Goal: Task Accomplishment & Management: Manage account settings

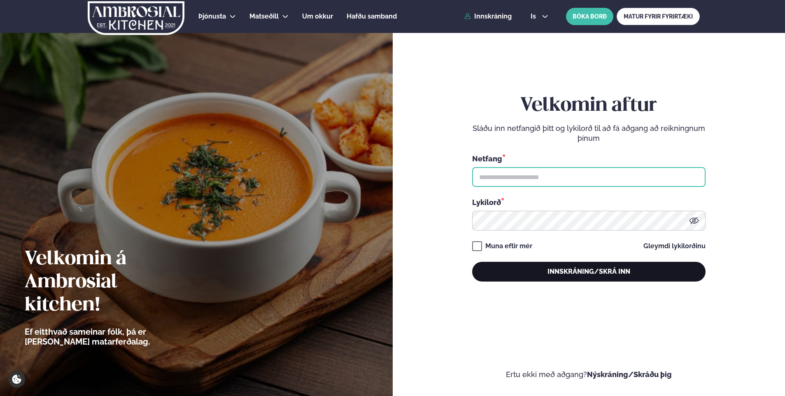
type input "**********"
click at [513, 269] on button "Innskráning/Skrá inn" at bounding box center [588, 272] width 233 height 20
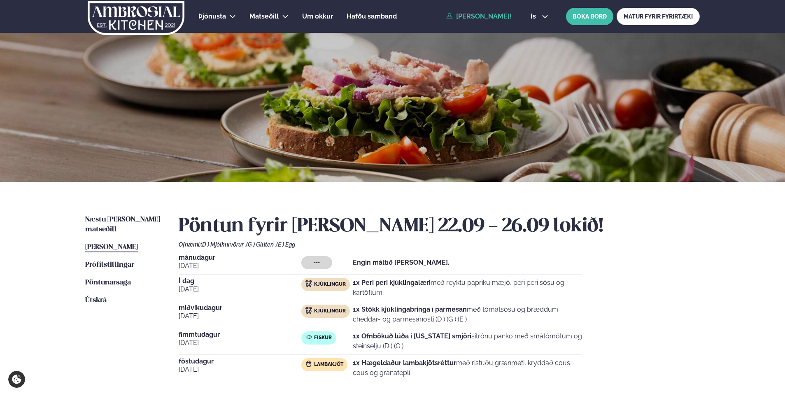
scroll to position [41, 0]
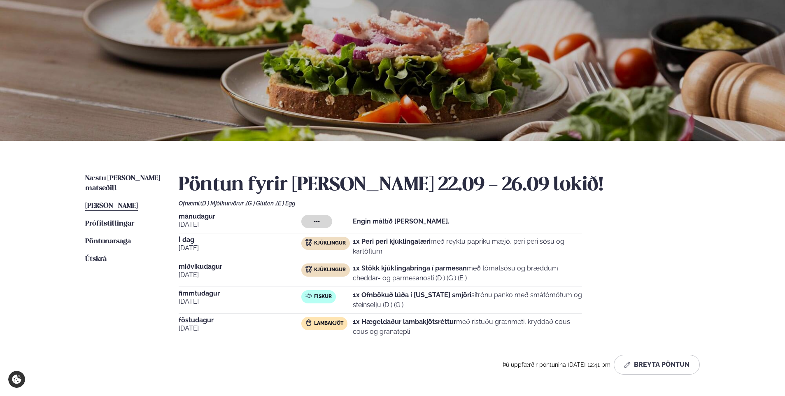
click at [138, 203] on span "[PERSON_NAME]" at bounding box center [111, 206] width 53 height 7
click at [131, 203] on span "[PERSON_NAME]" at bounding box center [111, 206] width 53 height 7
click at [632, 365] on button "Breyta Pöntun" at bounding box center [657, 365] width 86 height 20
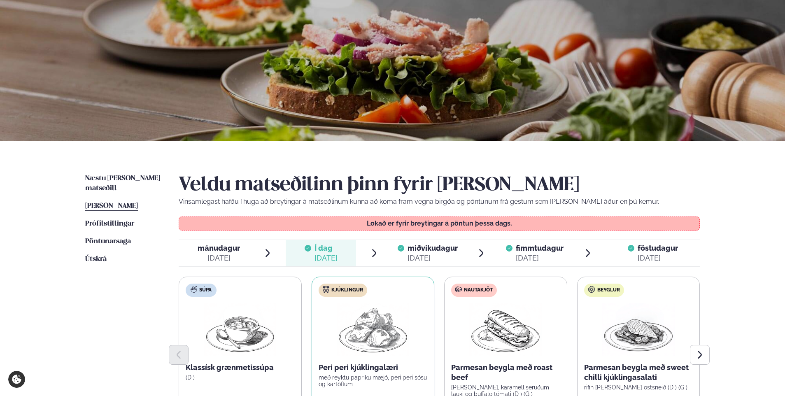
scroll to position [82, 0]
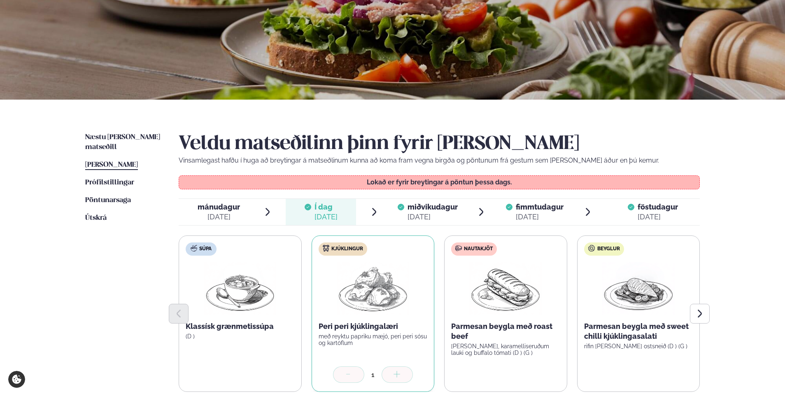
click at [543, 207] on span "fimmtudagur" at bounding box center [540, 207] width 48 height 9
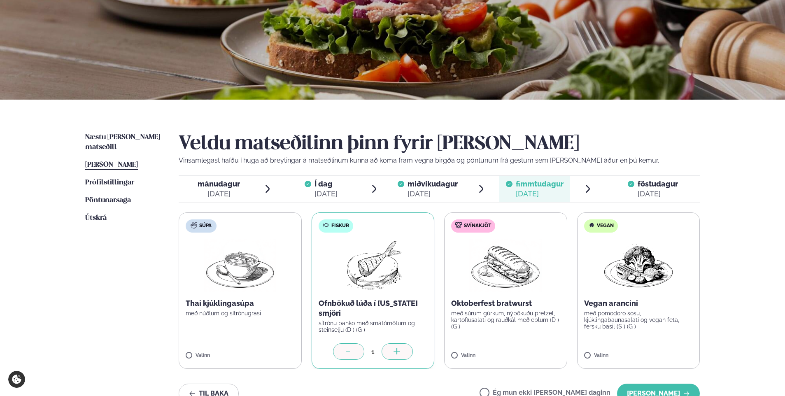
click at [349, 351] on icon at bounding box center [349, 352] width 8 height 8
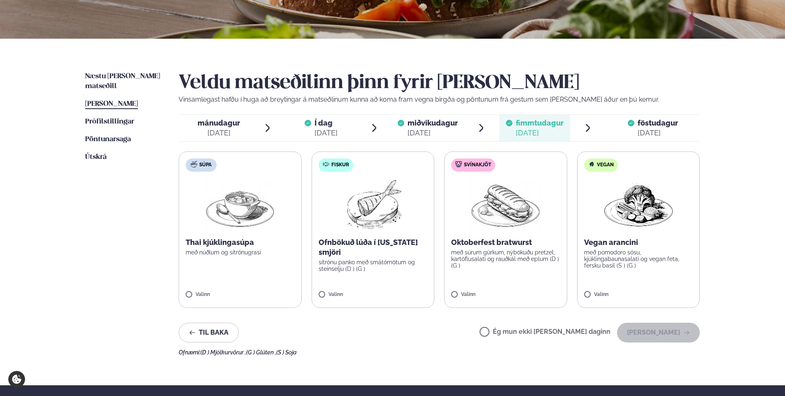
scroll to position [165, 0]
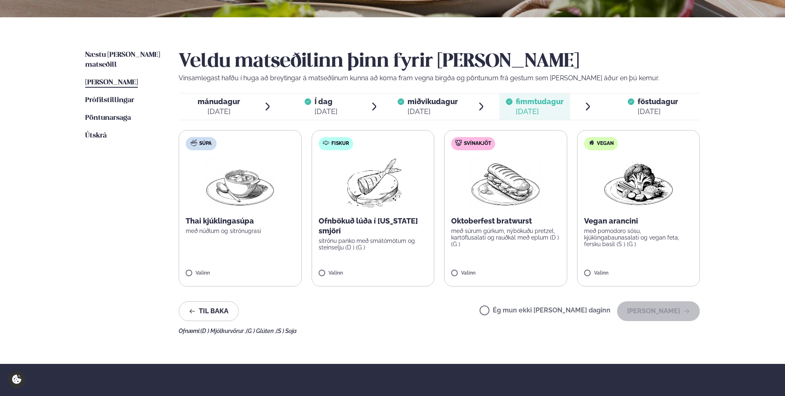
click at [657, 108] on div "[DATE]" at bounding box center [658, 112] width 40 height 10
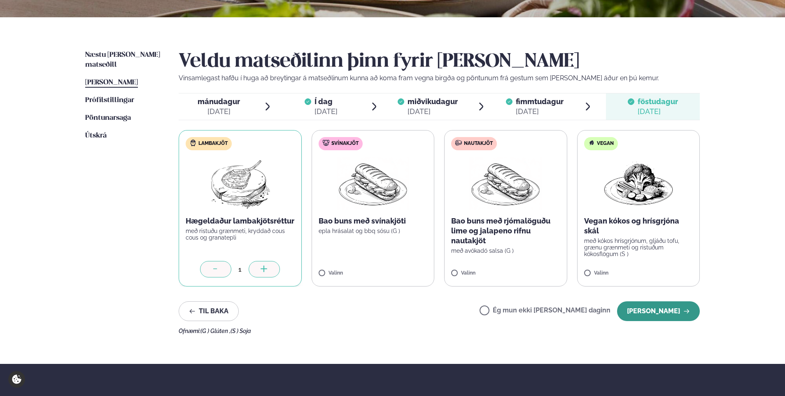
click at [670, 305] on button "[PERSON_NAME]" at bounding box center [658, 311] width 83 height 20
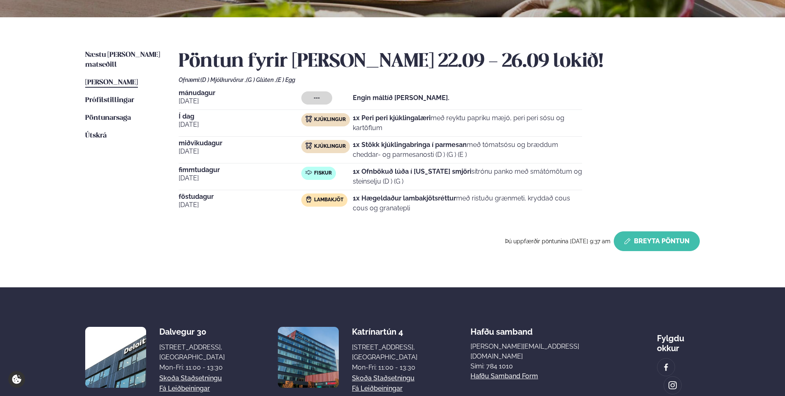
click at [642, 240] on button "Breyta Pöntun" at bounding box center [657, 241] width 86 height 20
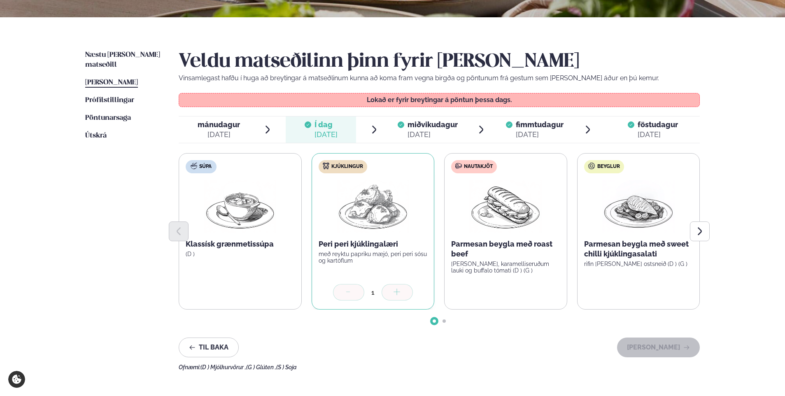
click at [413, 125] on span "miðvikudagur" at bounding box center [433, 124] width 50 height 9
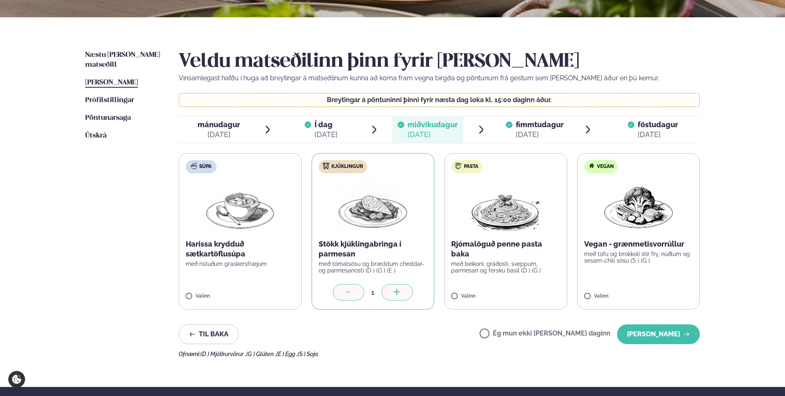
click at [344, 121] on span "Í dag Í d. [DATE]" at bounding box center [321, 130] width 71 height 26
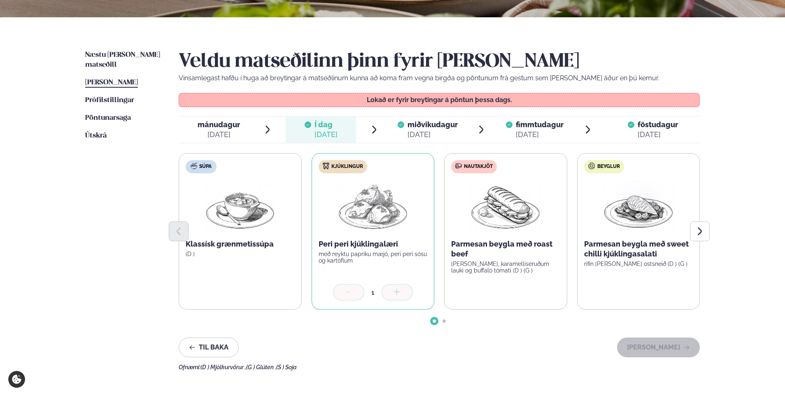
click at [443, 123] on span "miðvikudagur" at bounding box center [433, 124] width 50 height 9
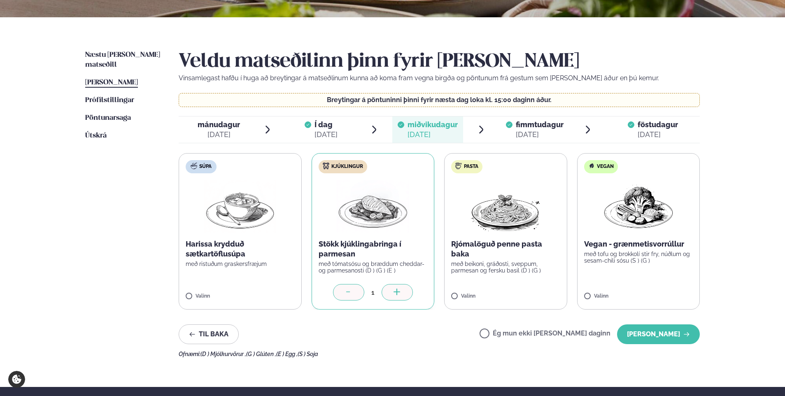
click at [520, 124] on span "fimmtudagur" at bounding box center [540, 124] width 48 height 9
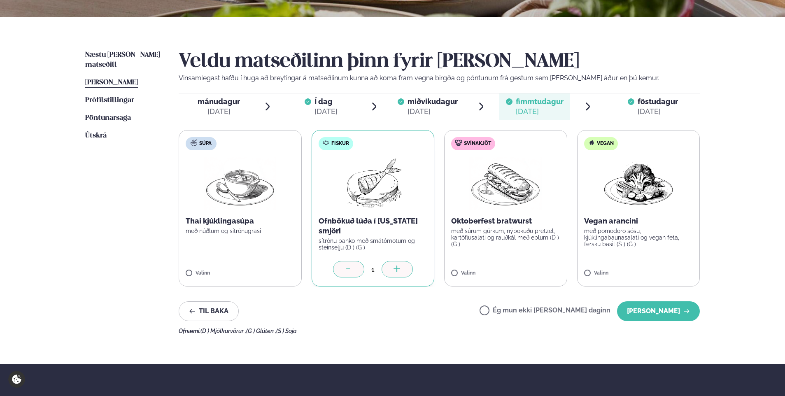
click at [345, 268] on icon at bounding box center [349, 270] width 8 height 8
click at [643, 100] on span "föstudagur" at bounding box center [658, 101] width 40 height 9
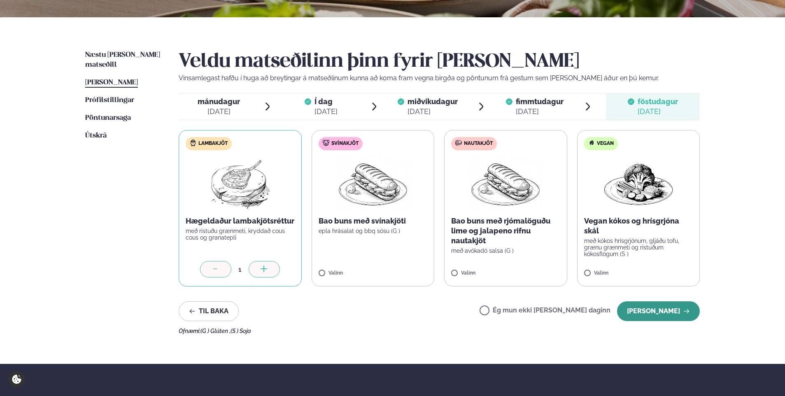
click at [653, 310] on button "[PERSON_NAME]" at bounding box center [658, 311] width 83 height 20
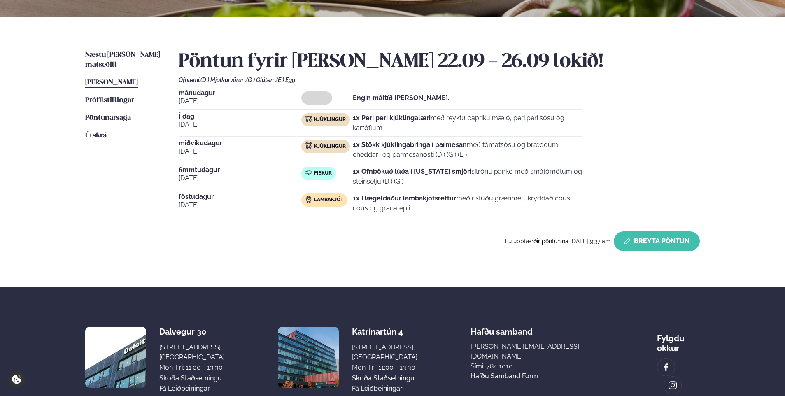
click at [640, 241] on button "Breyta Pöntun" at bounding box center [657, 241] width 86 height 20
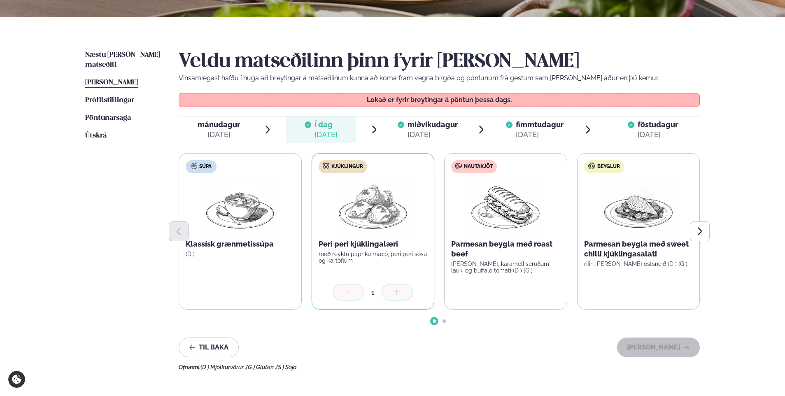
click at [517, 130] on div "[DATE]" at bounding box center [540, 135] width 48 height 10
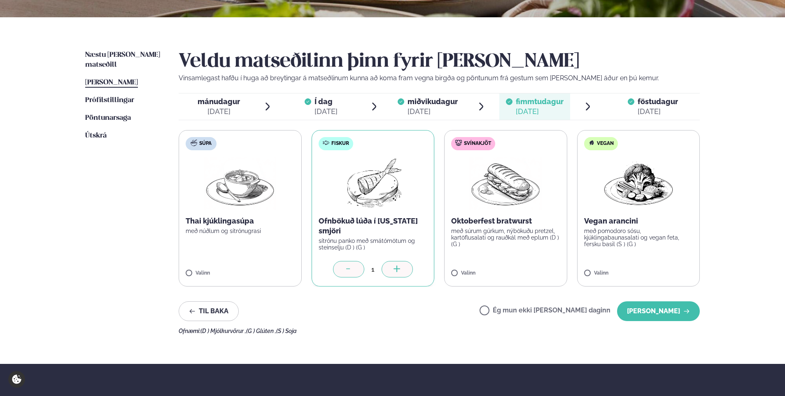
click at [353, 270] on div at bounding box center [348, 269] width 31 height 16
click at [661, 309] on button "[PERSON_NAME]" at bounding box center [658, 311] width 83 height 20
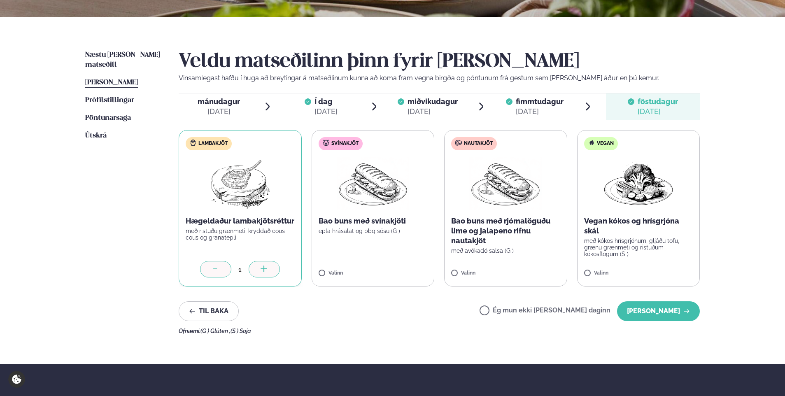
click at [661, 309] on button "[PERSON_NAME]" at bounding box center [658, 311] width 83 height 20
